Goal: Check status: Check status

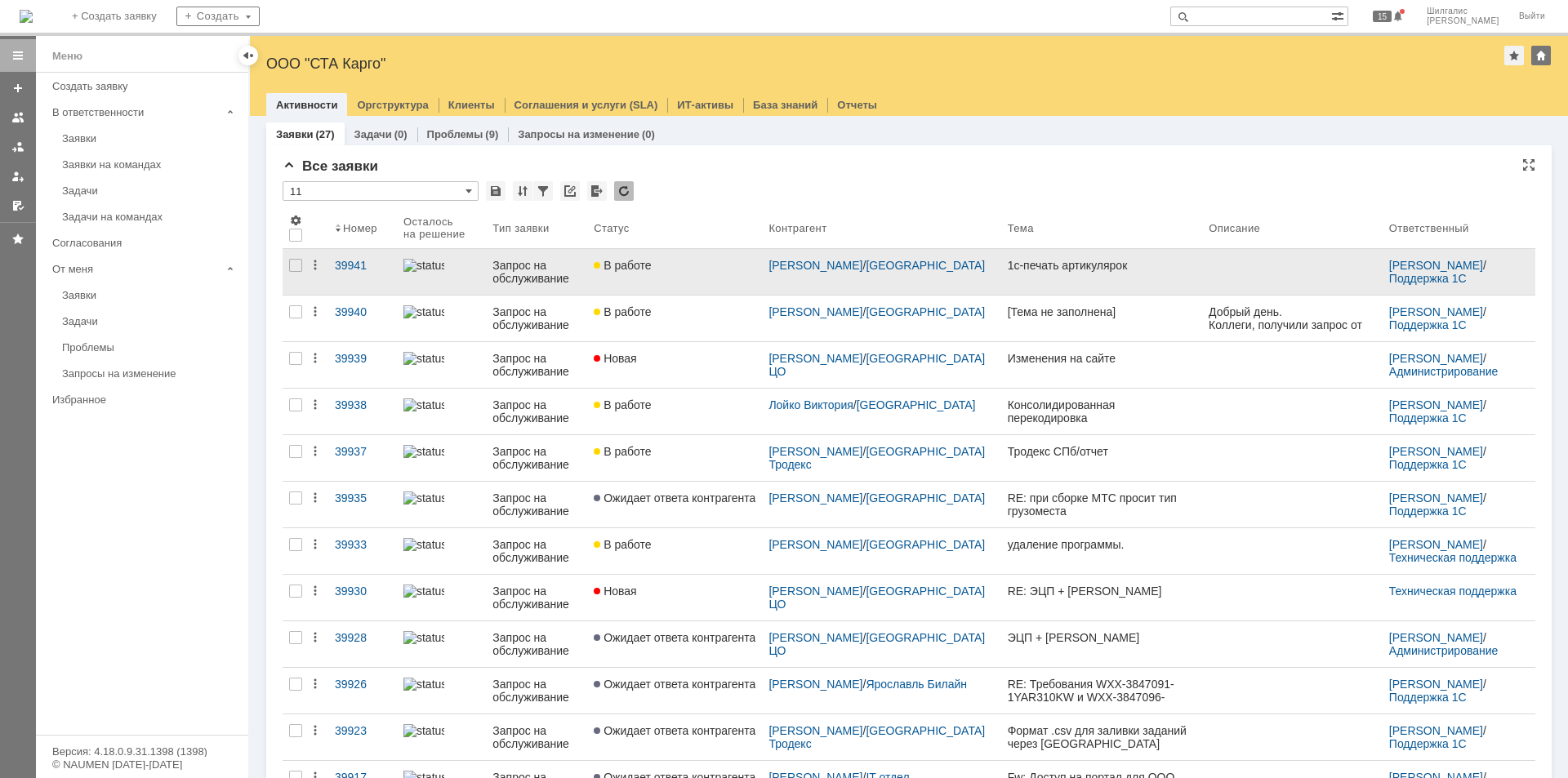
click at [691, 267] on div "В работе" at bounding box center [674, 266] width 161 height 13
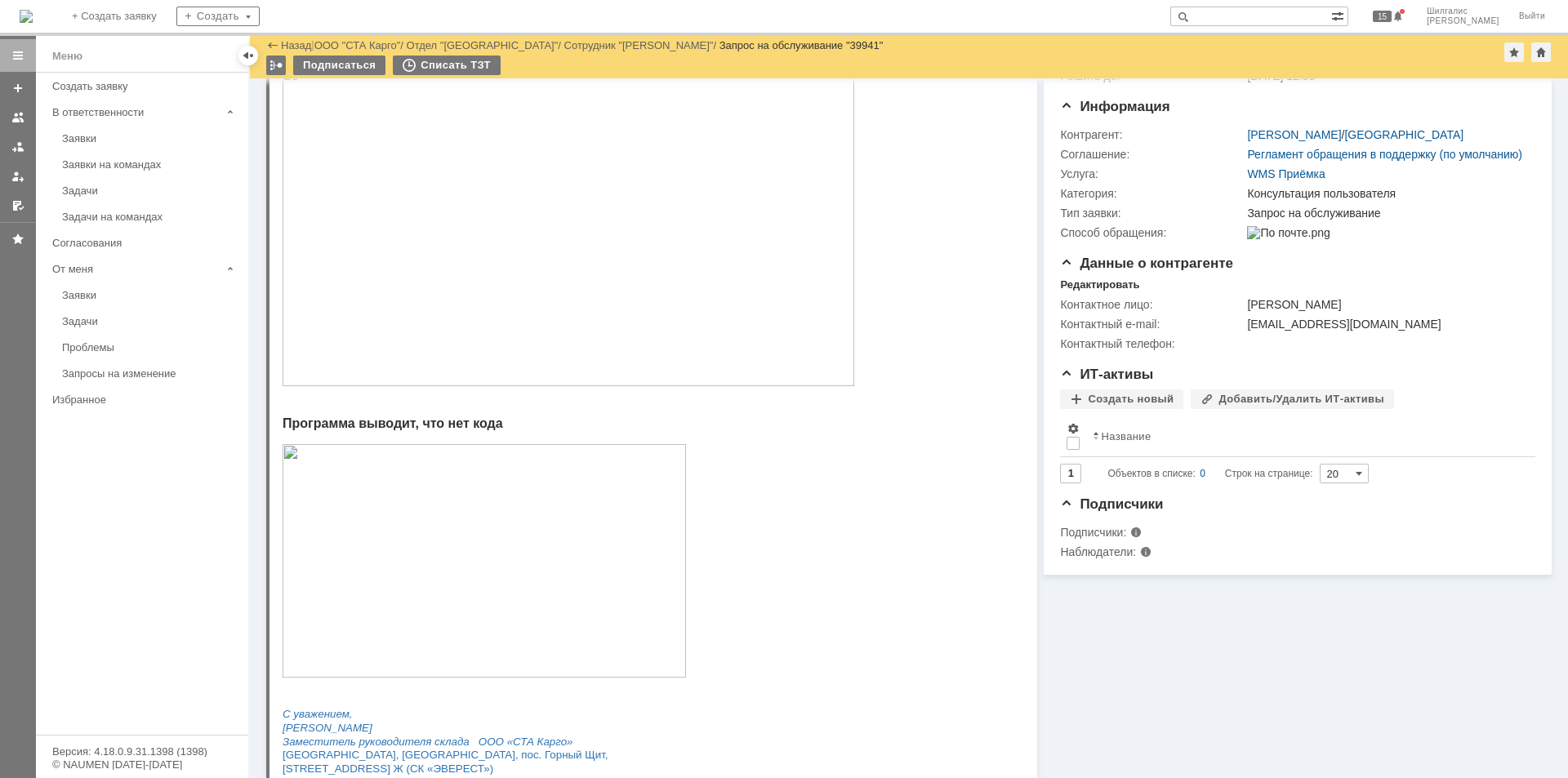
scroll to position [139, 0]
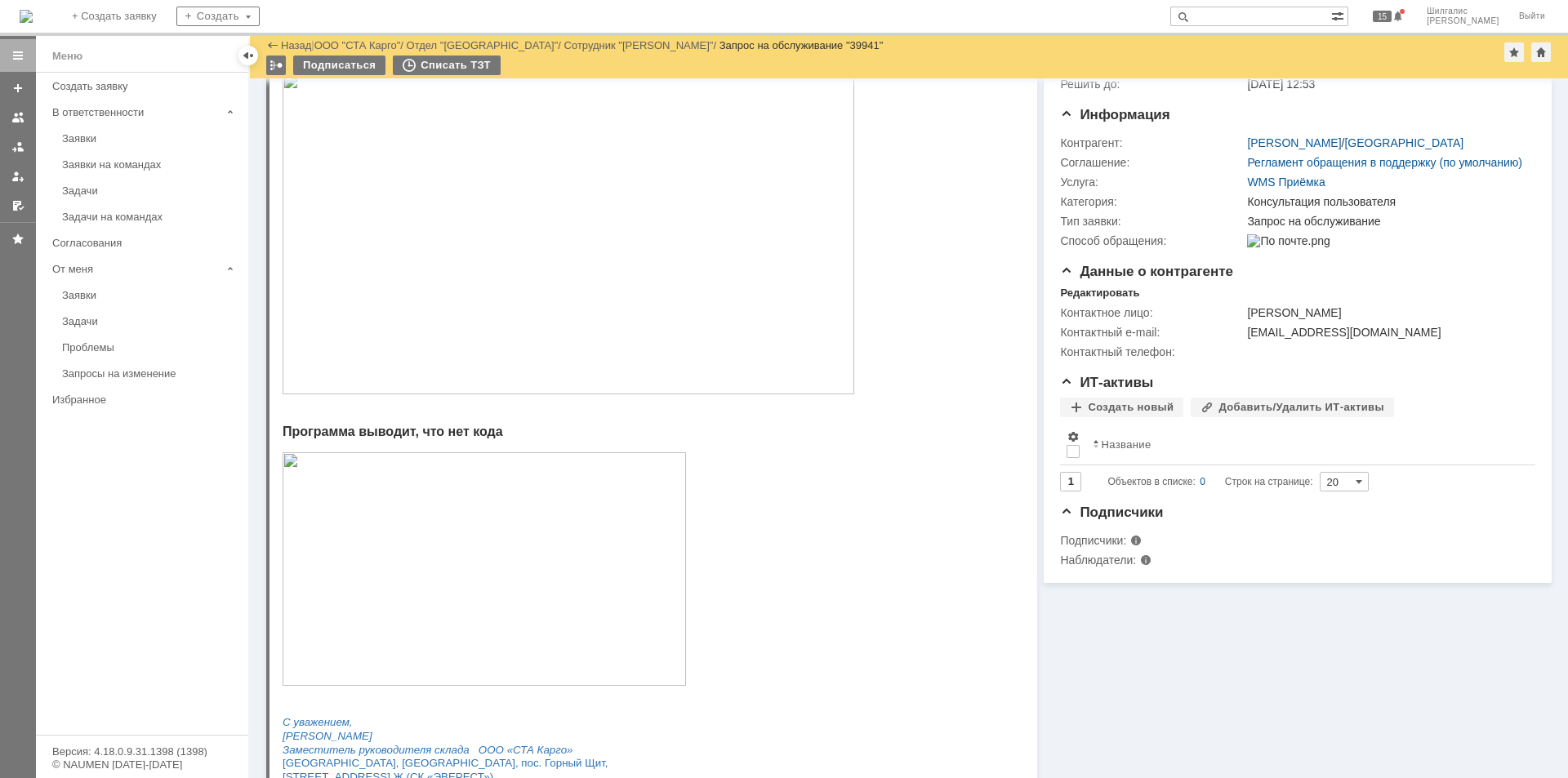
click at [657, 257] on img at bounding box center [568, 234] width 572 height 321
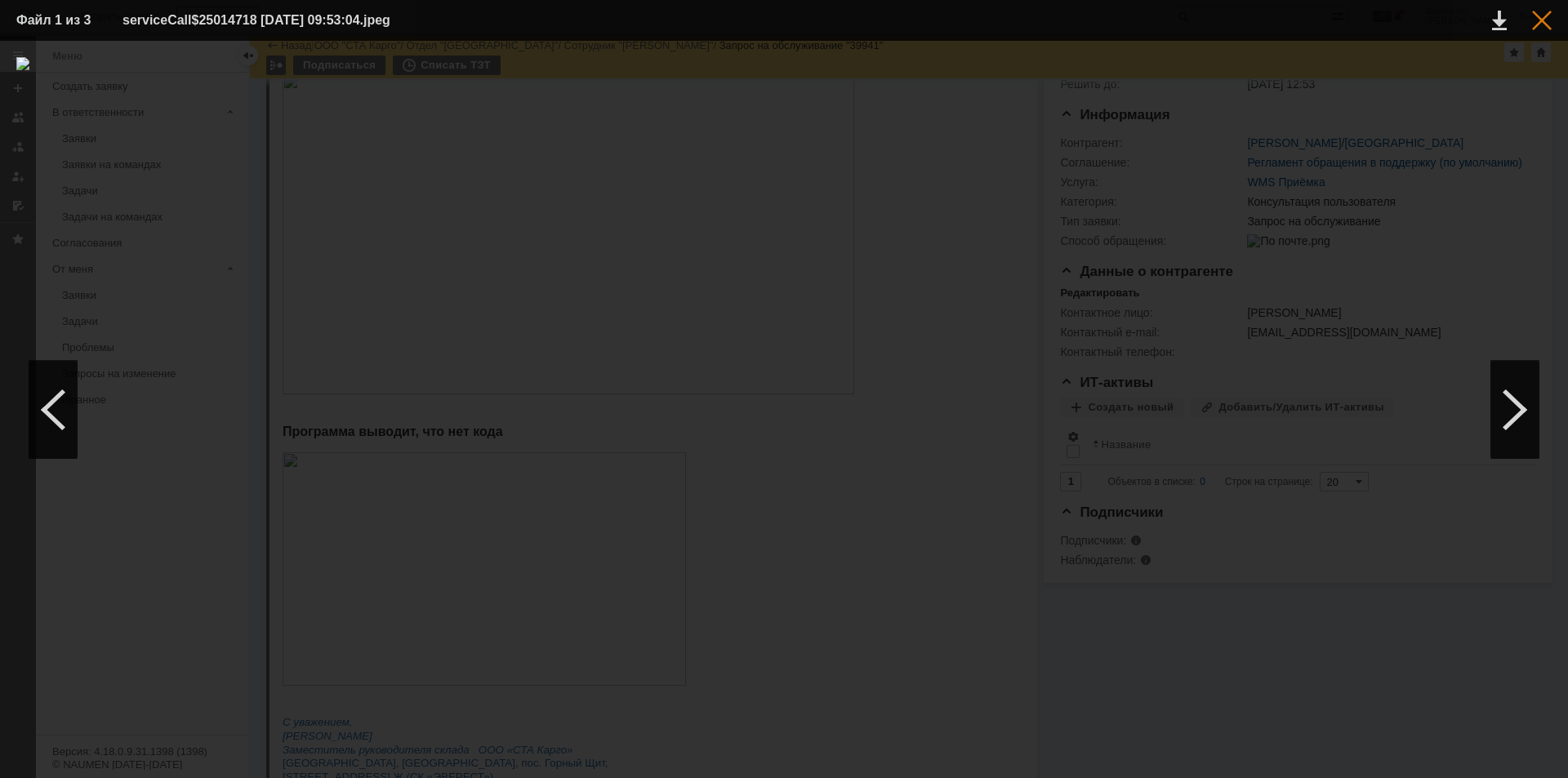
click at [1549, 23] on div at bounding box center [1542, 21] width 20 height 20
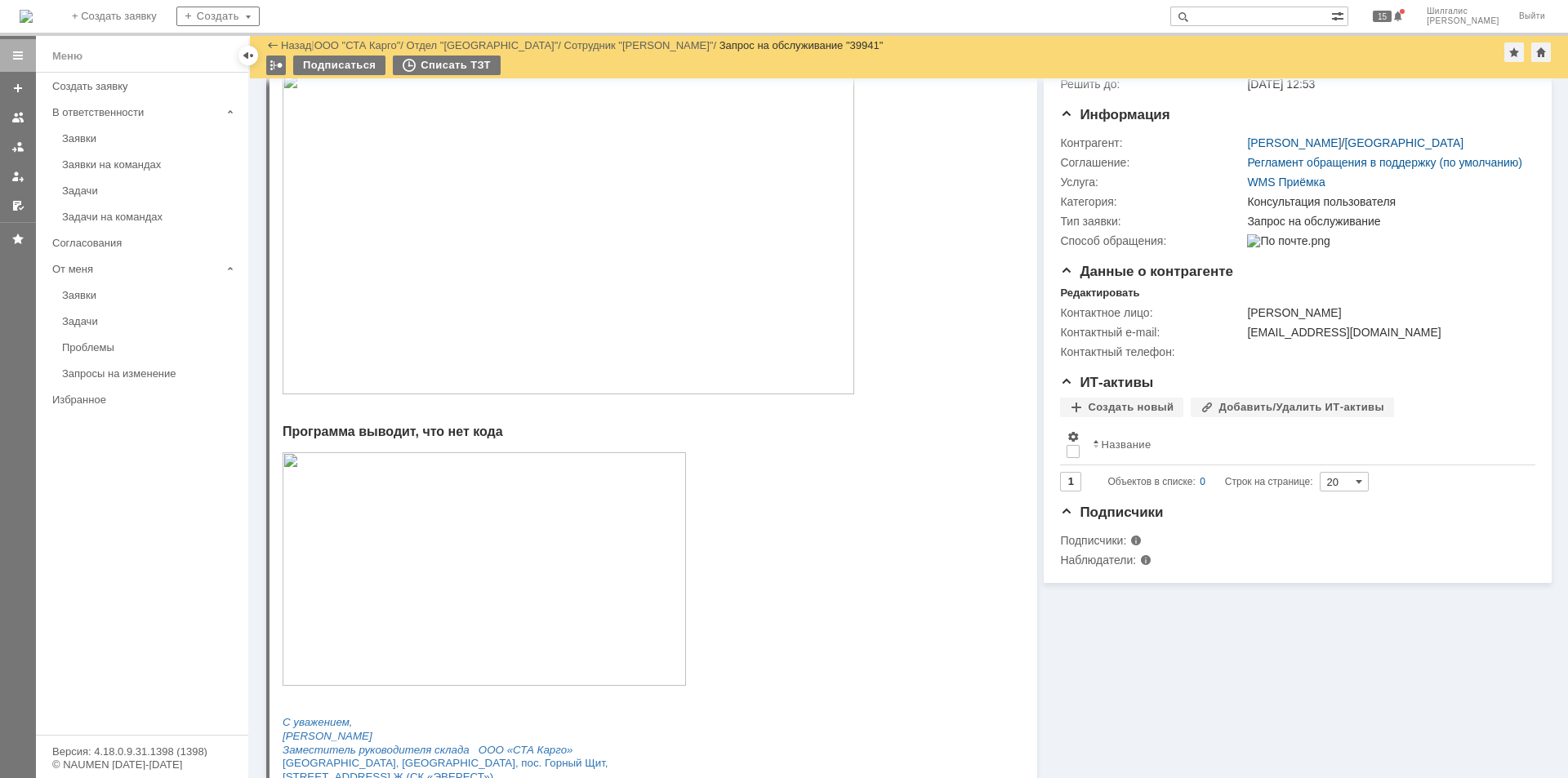
click at [555, 134] on img at bounding box center [568, 234] width 572 height 321
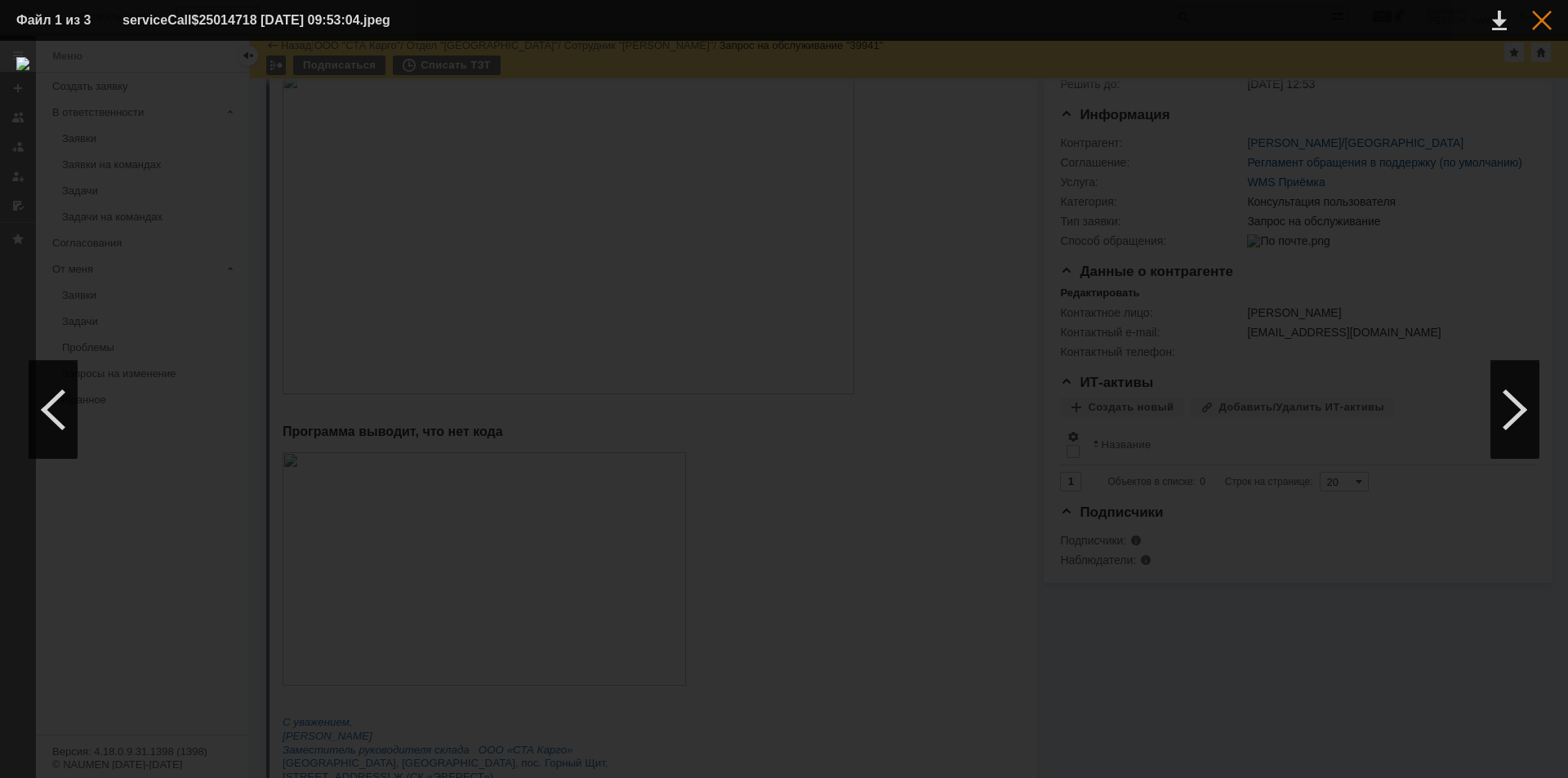
click at [1543, 17] on div at bounding box center [1542, 21] width 20 height 20
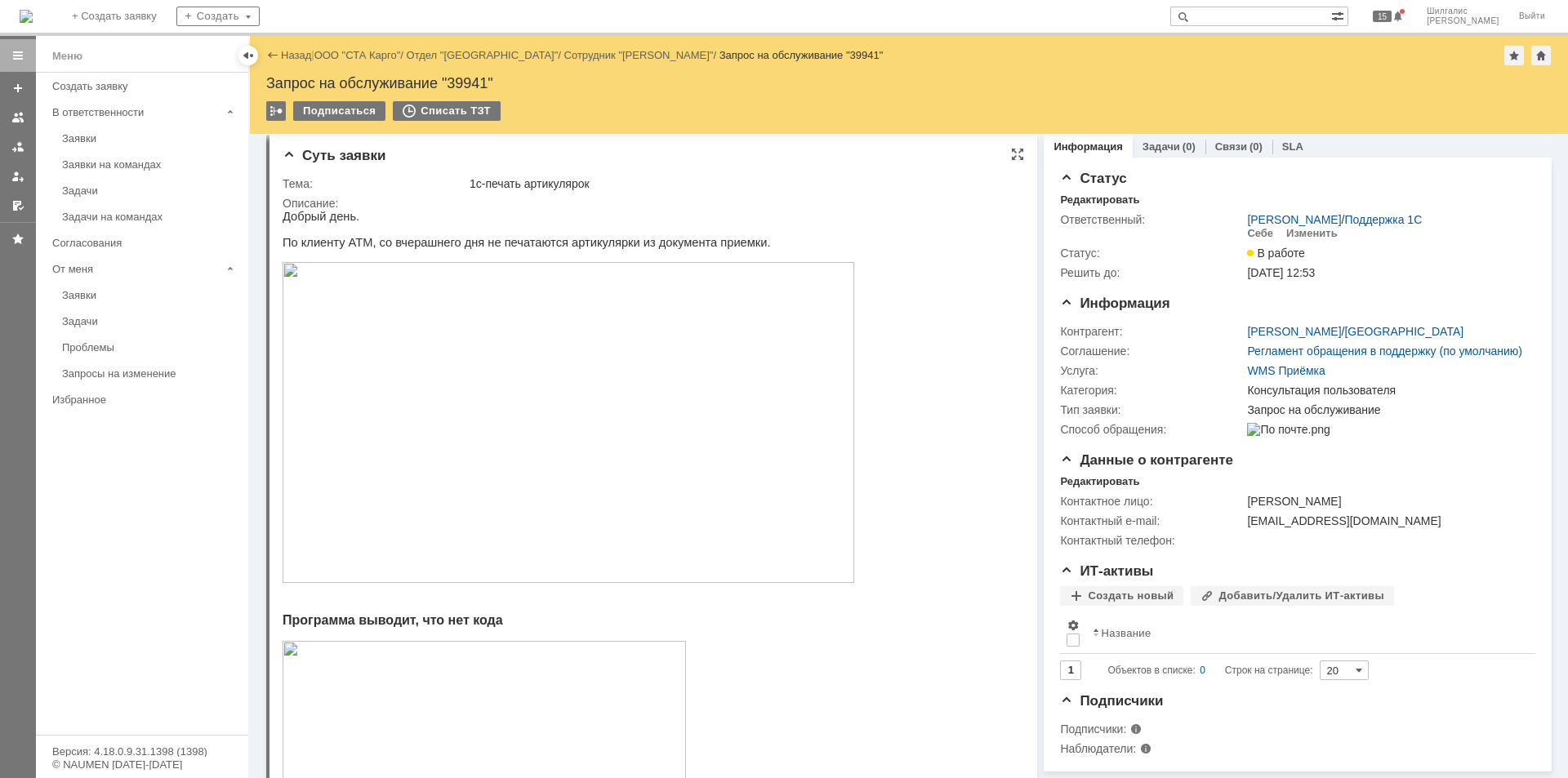
scroll to position [0, 0]
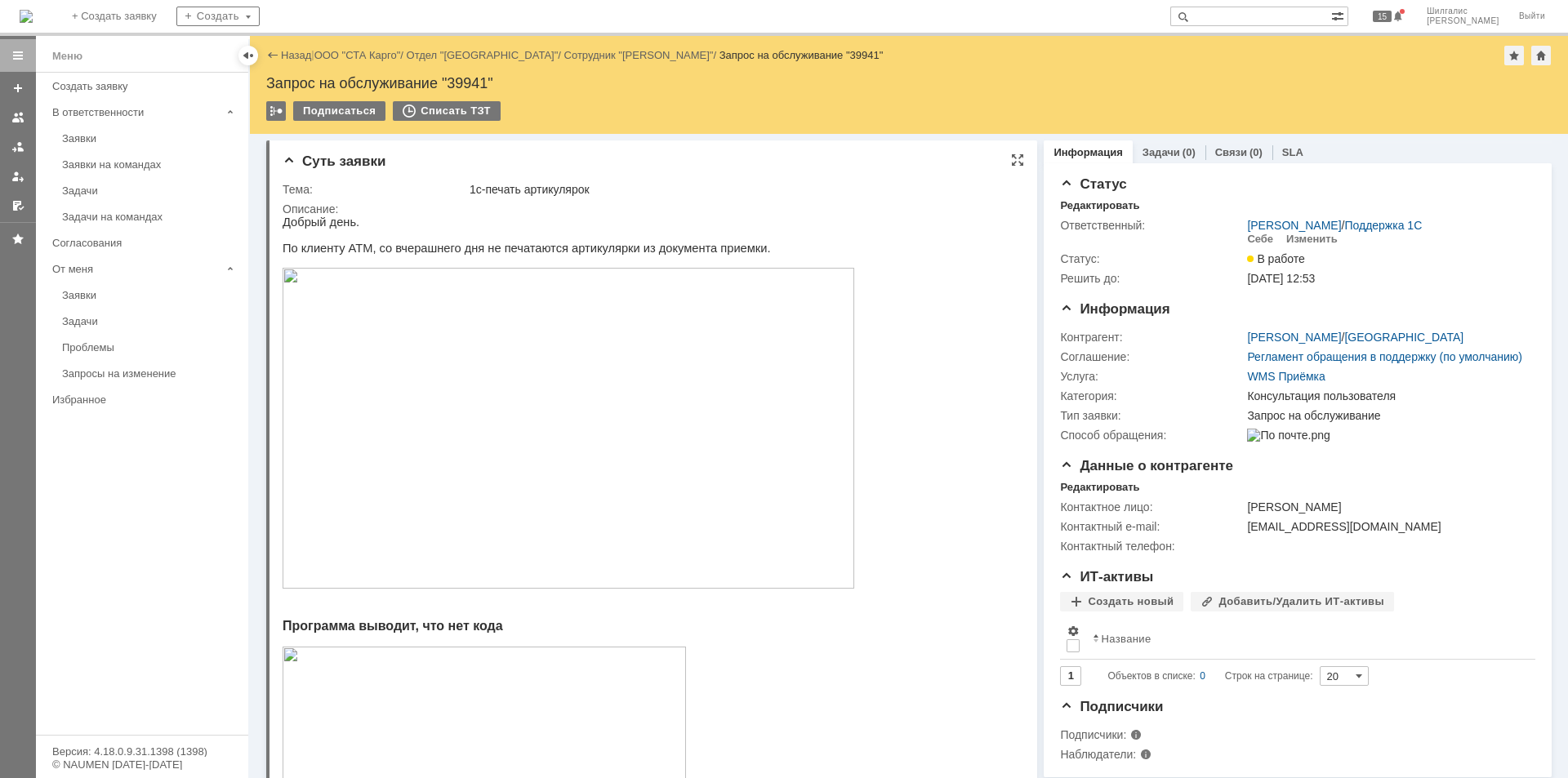
click at [527, 343] on img at bounding box center [568, 429] width 572 height 321
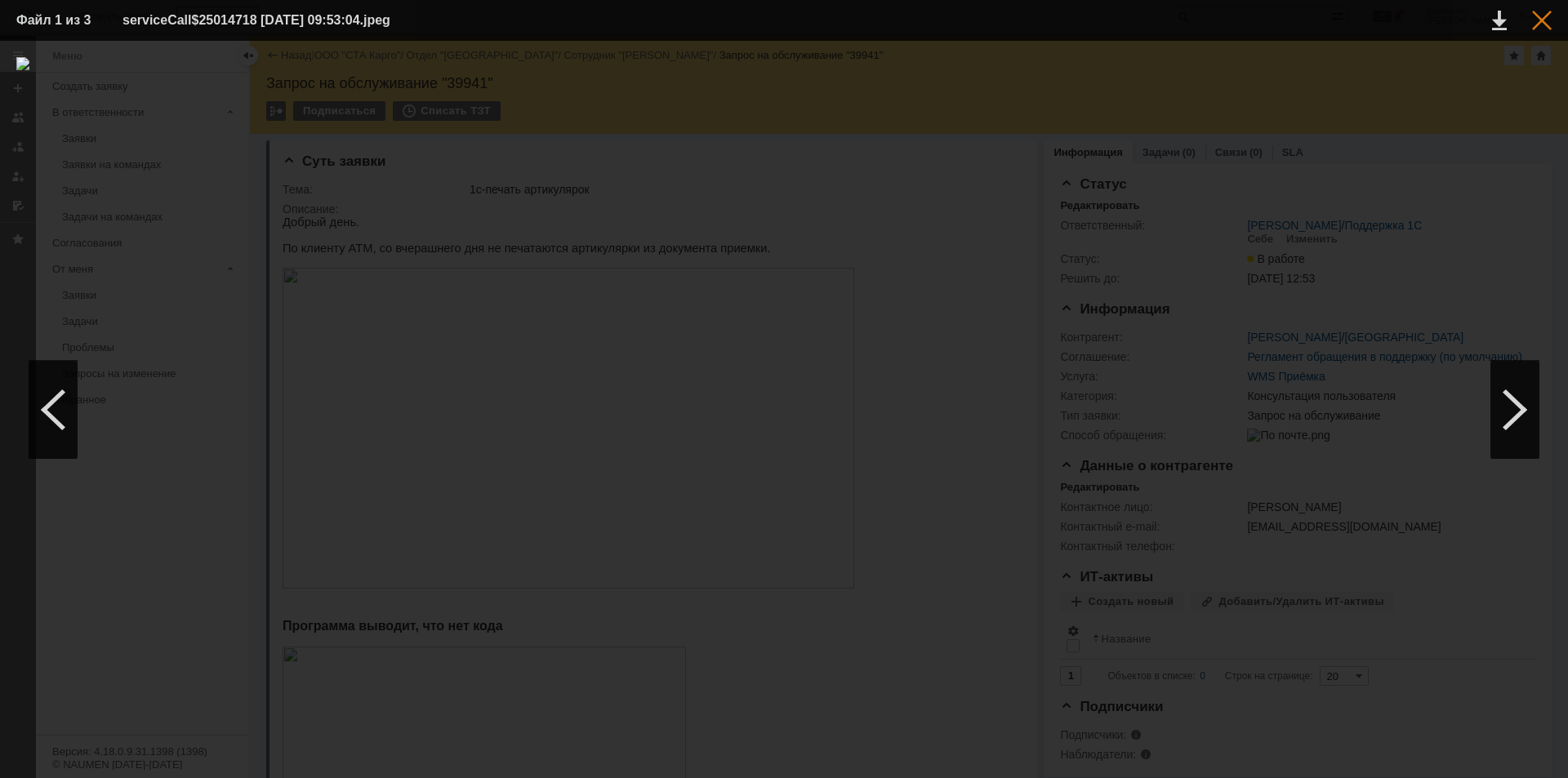
click at [1540, 19] on div at bounding box center [1542, 21] width 20 height 20
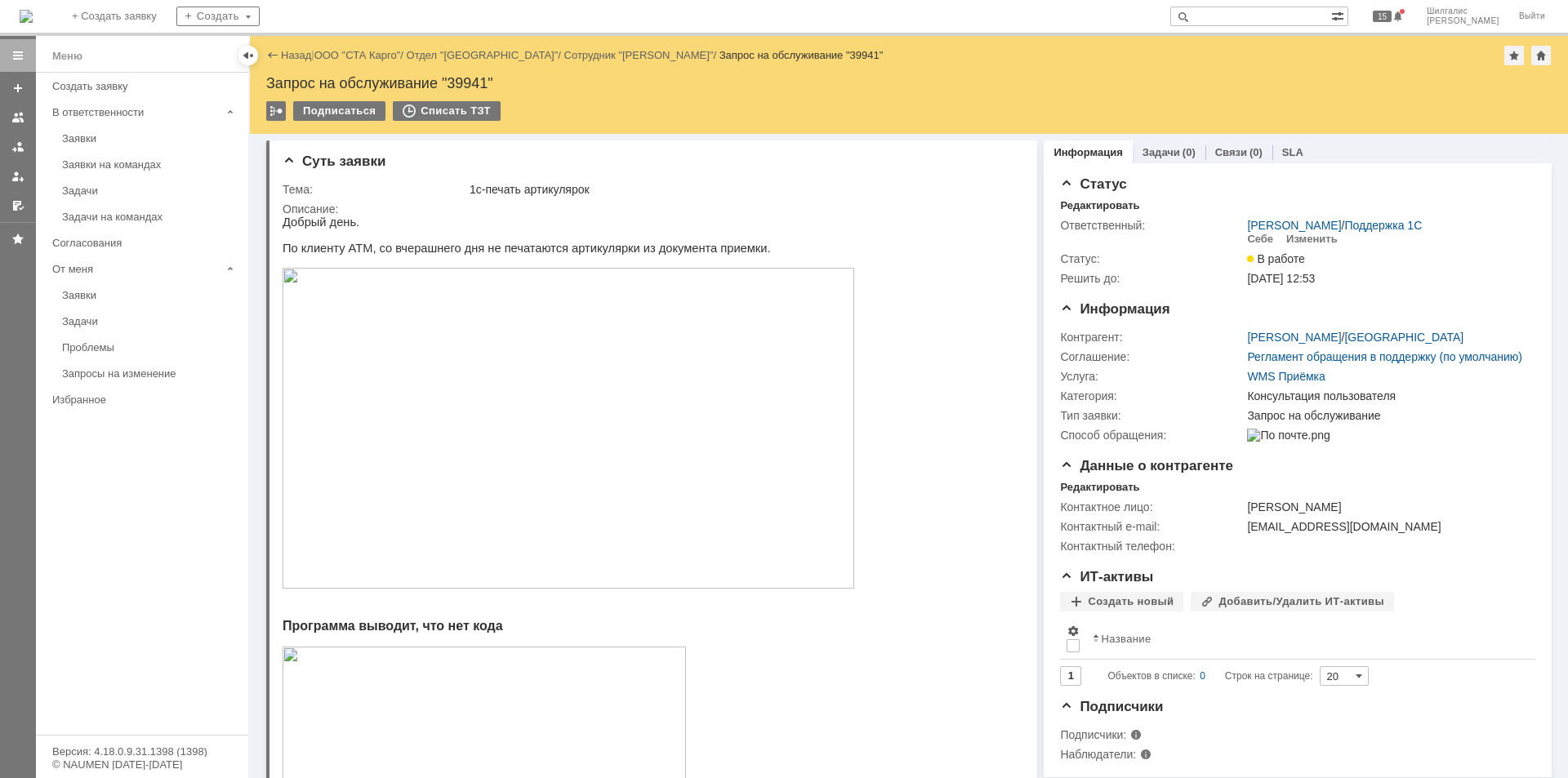
drag, startPoint x: 1272, startPoint y: 16, endPoint x: 1259, endPoint y: 31, distance: 19.8
click at [1273, 18] on input "text" at bounding box center [1251, 17] width 161 height 20
type input "39874"
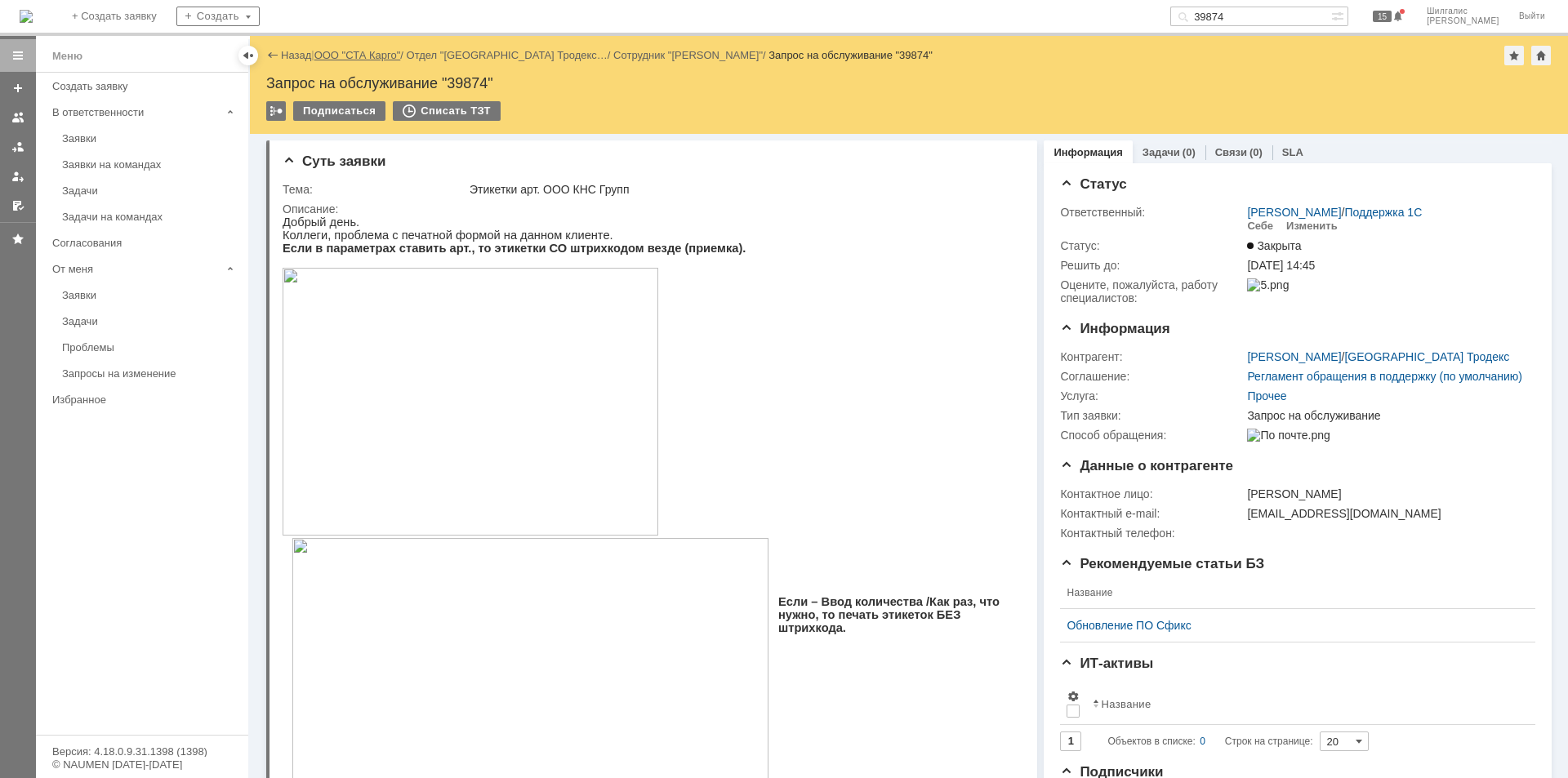
click at [367, 50] on link "ООО "СТА Карго"" at bounding box center [358, 55] width 87 height 12
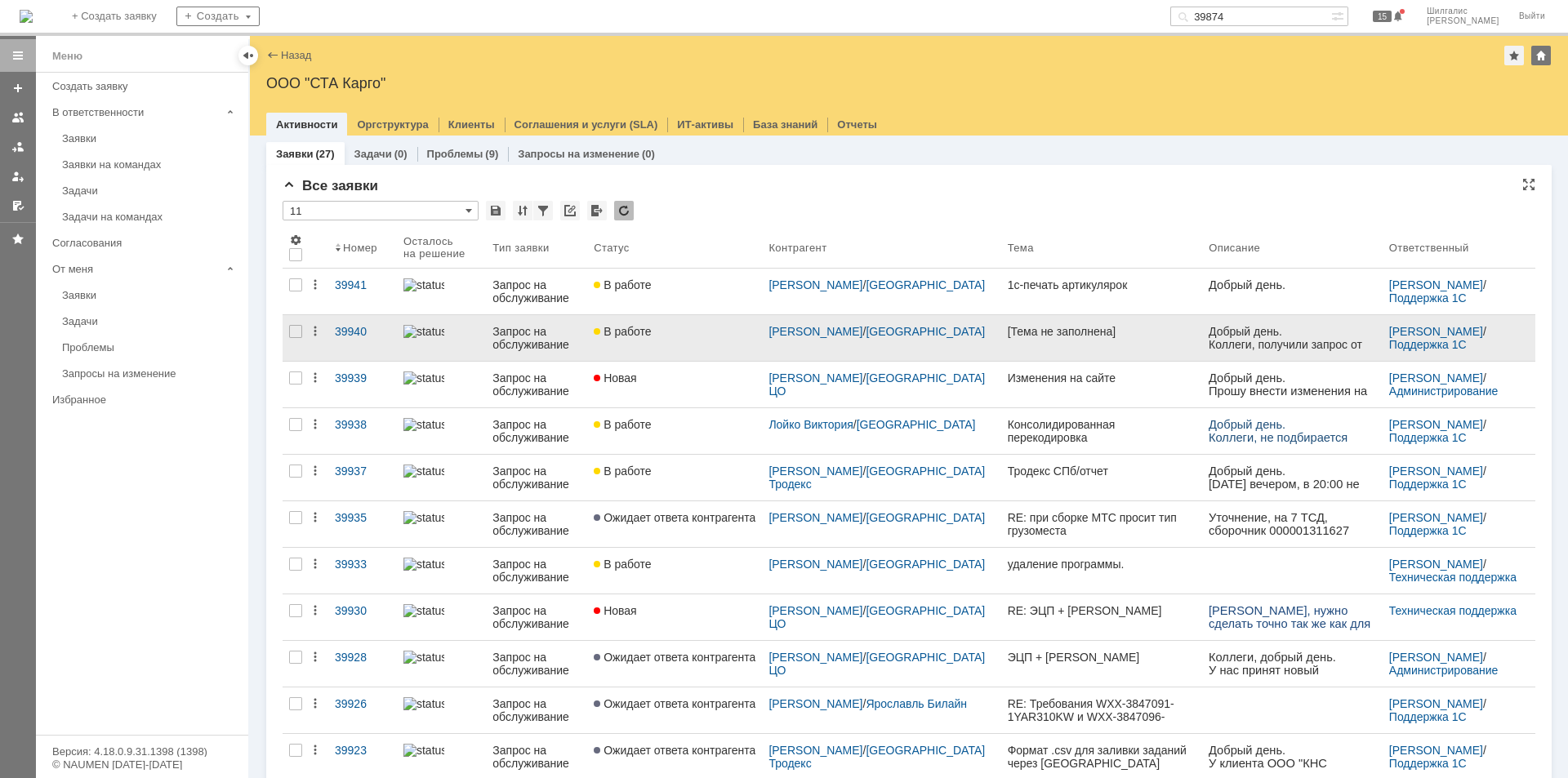
click at [695, 341] on link "В работе" at bounding box center [674, 338] width 175 height 46
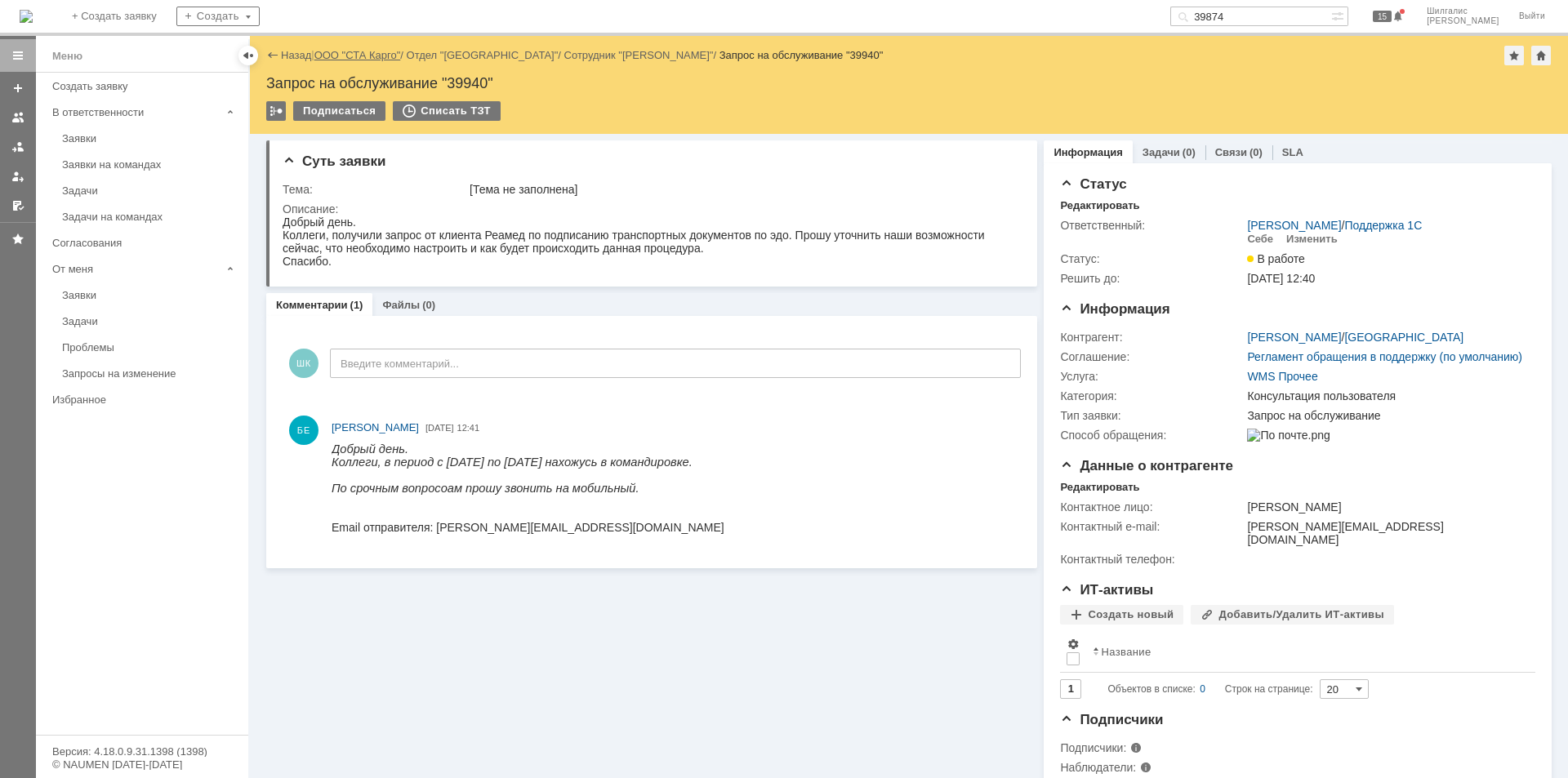
click at [369, 57] on link "ООО "СТА Карго"" at bounding box center [358, 55] width 87 height 12
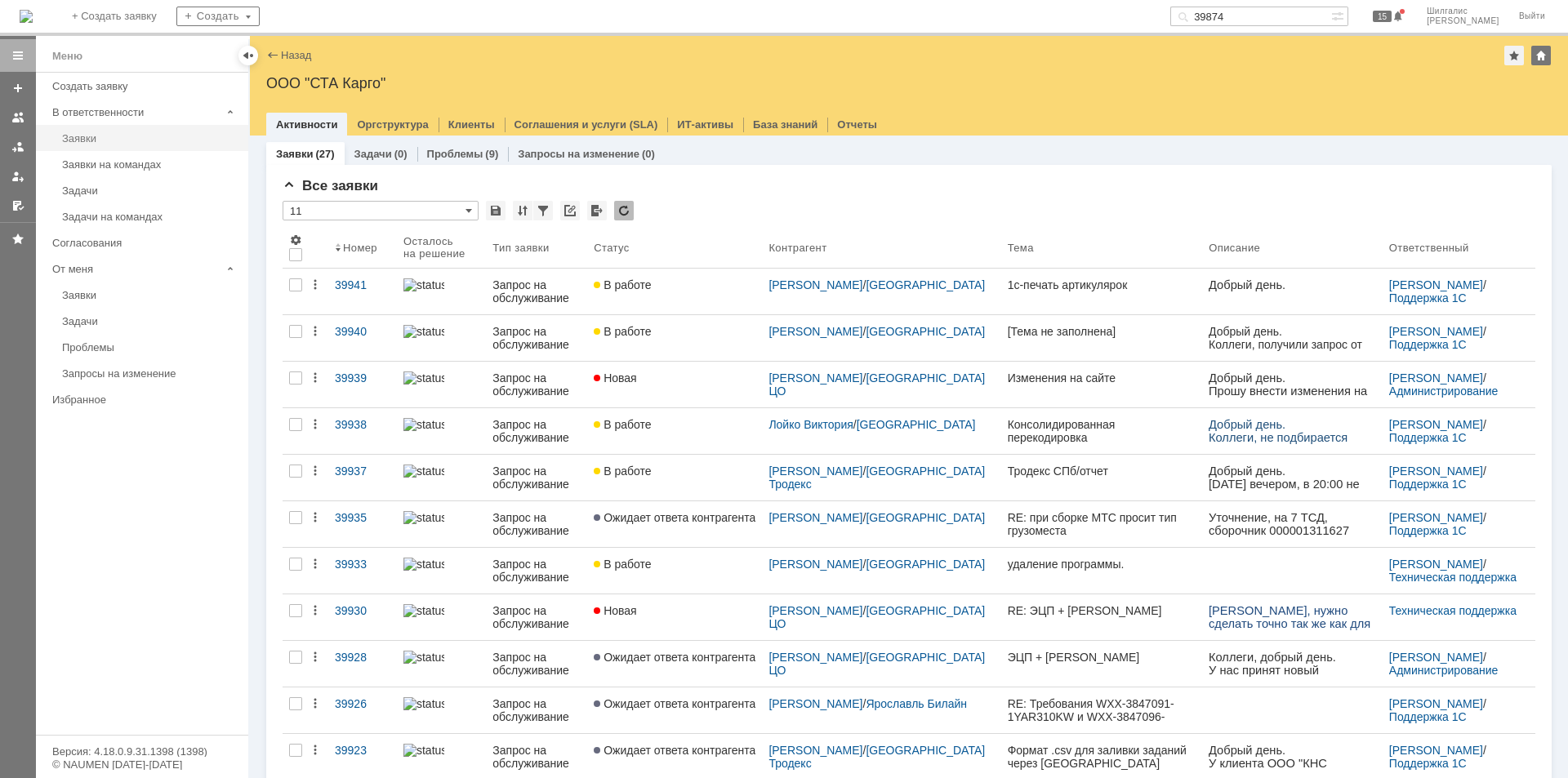
click at [123, 141] on div "Заявки" at bounding box center [150, 138] width 176 height 12
